Goal: Information Seeking & Learning: Learn about a topic

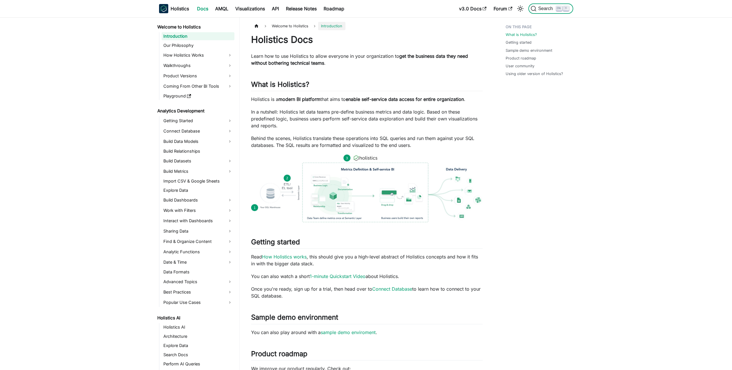
click at [553, 12] on button "Search K" at bounding box center [550, 8] width 45 height 10
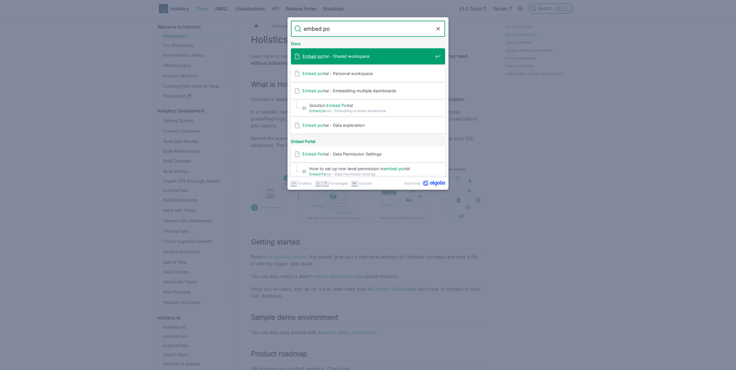
type input "embed por"
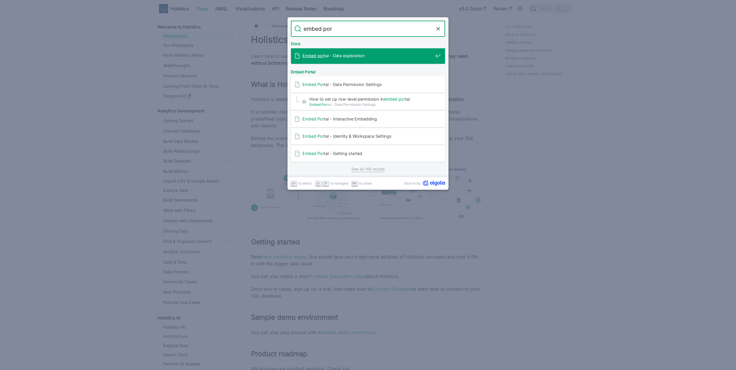
scroll to position [72, 0]
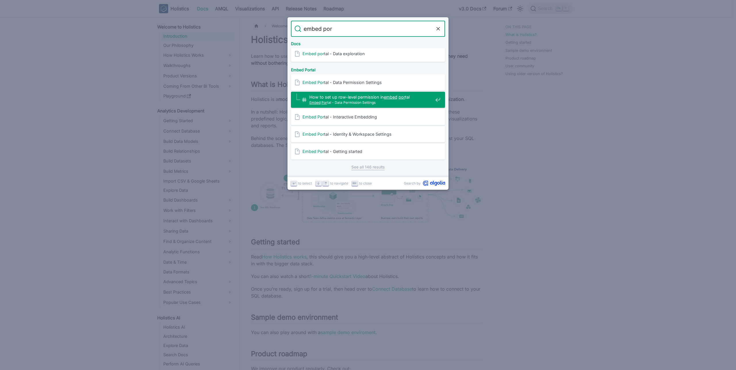
click at [371, 102] on span "Embed Por tal - Data Permission Settings" at bounding box center [371, 102] width 124 height 5
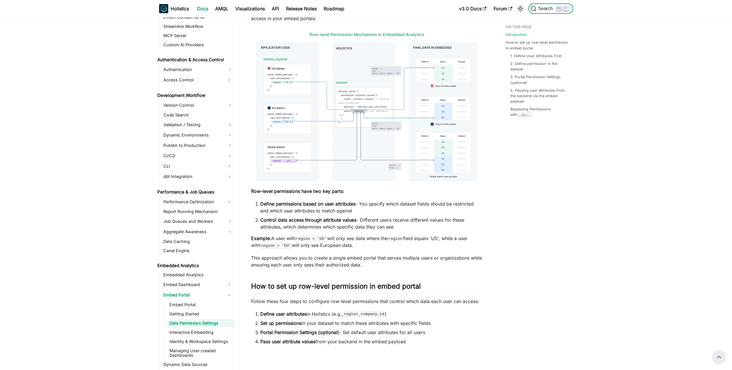
scroll to position [99, 0]
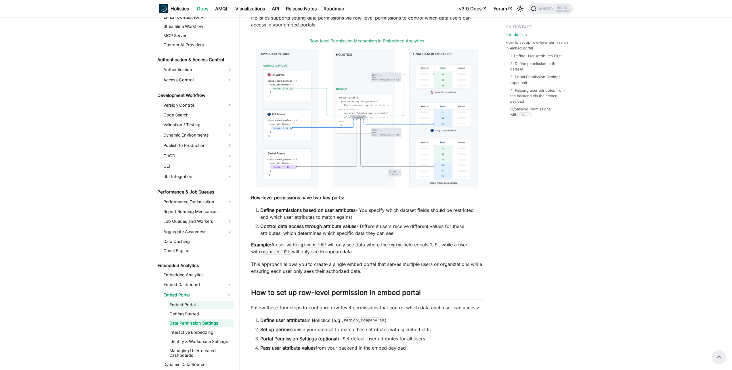
click at [190, 306] on link "Embed Portal" at bounding box center [201, 305] width 67 height 8
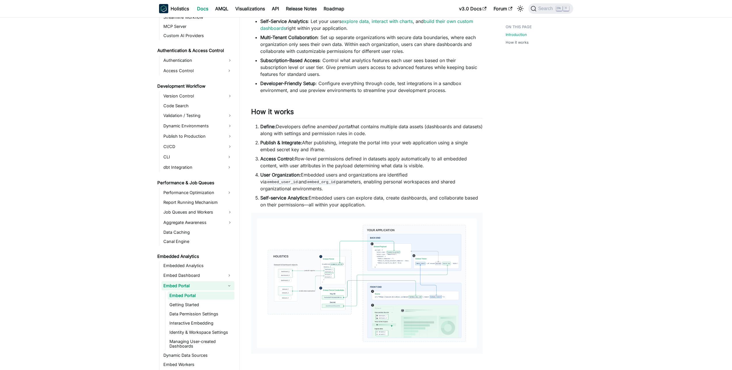
scroll to position [370, 0]
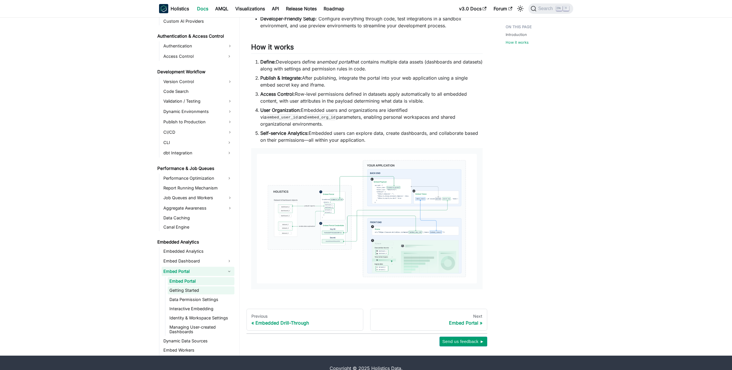
click at [182, 286] on link "Getting Started" at bounding box center [201, 290] width 67 height 8
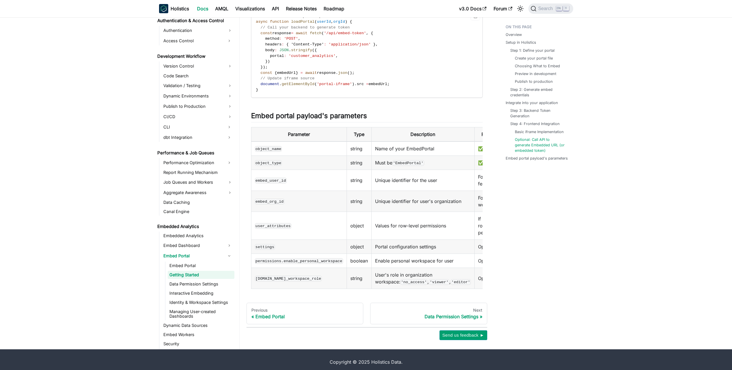
scroll to position [1167, 0]
